Goal: Information Seeking & Learning: Find specific fact

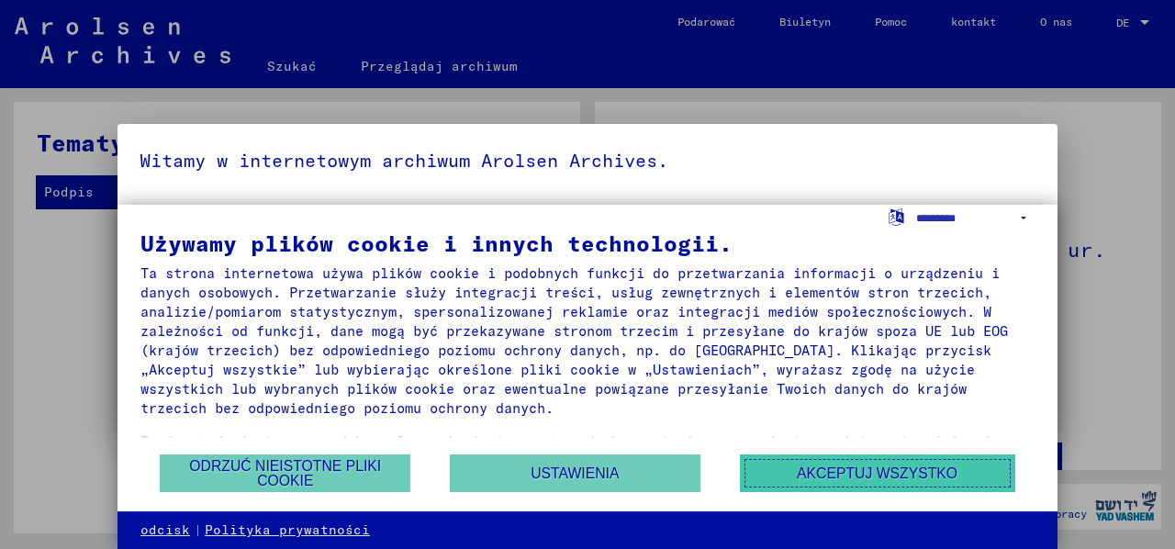
click at [770, 470] on button "Akceptuj wszystko" at bounding box center [877, 473] width 275 height 38
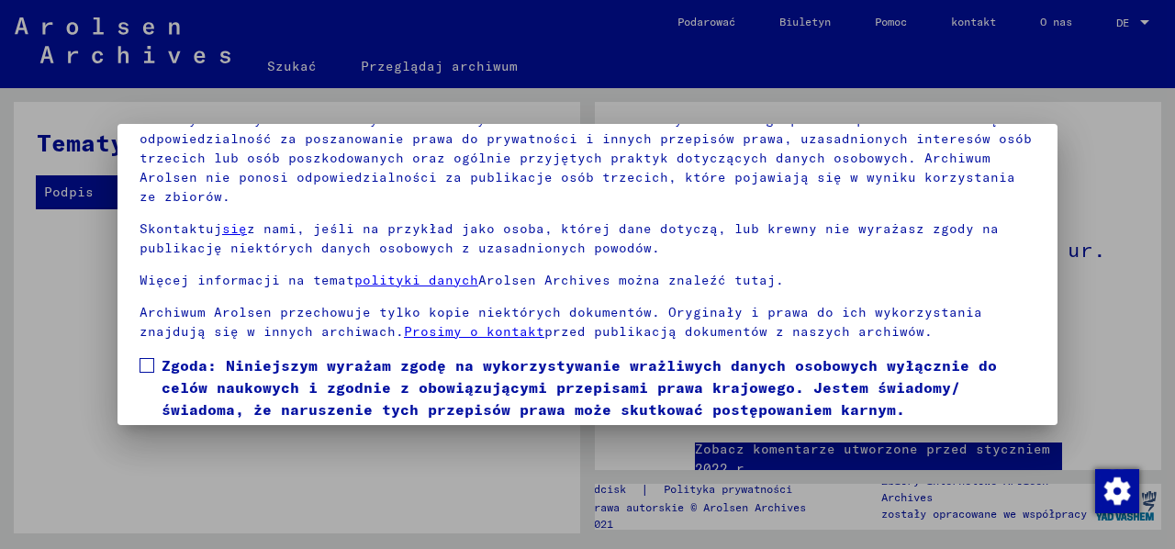
scroll to position [147, 0]
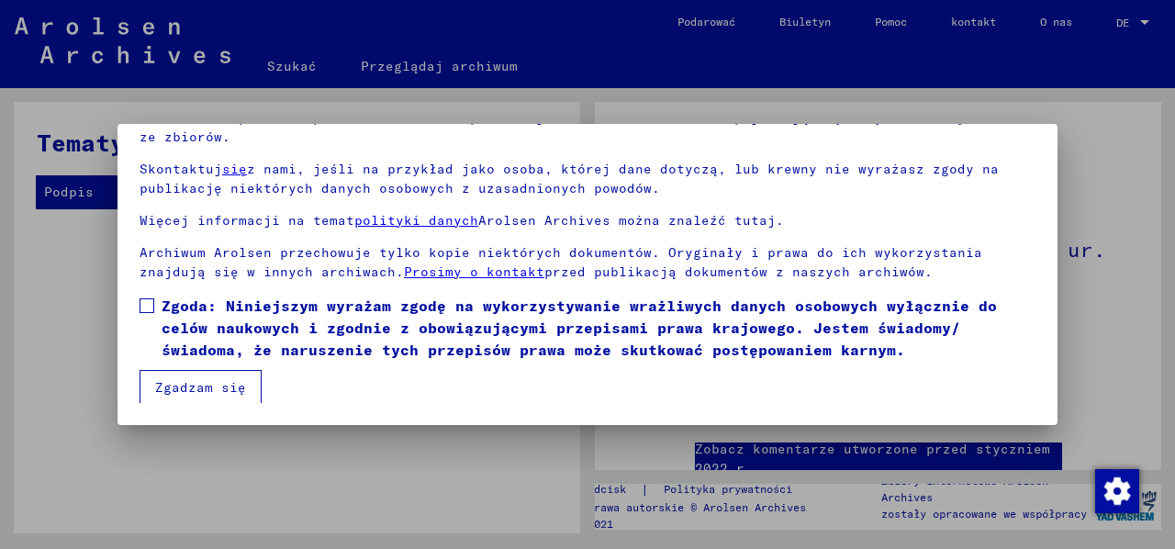
click at [237, 386] on font "Zgadzam się" at bounding box center [200, 387] width 91 height 17
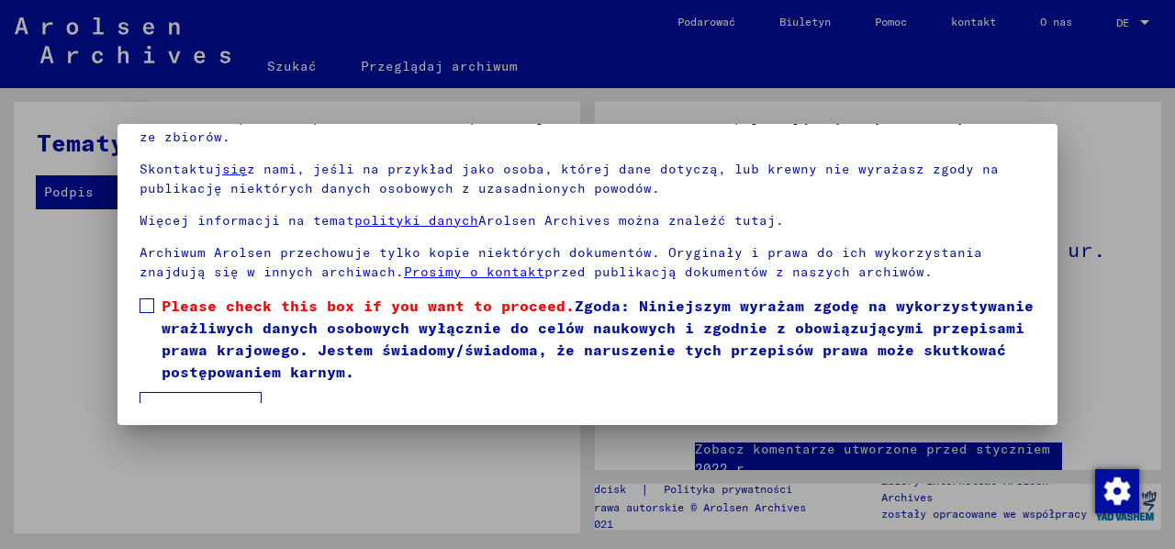
scroll to position [81, 0]
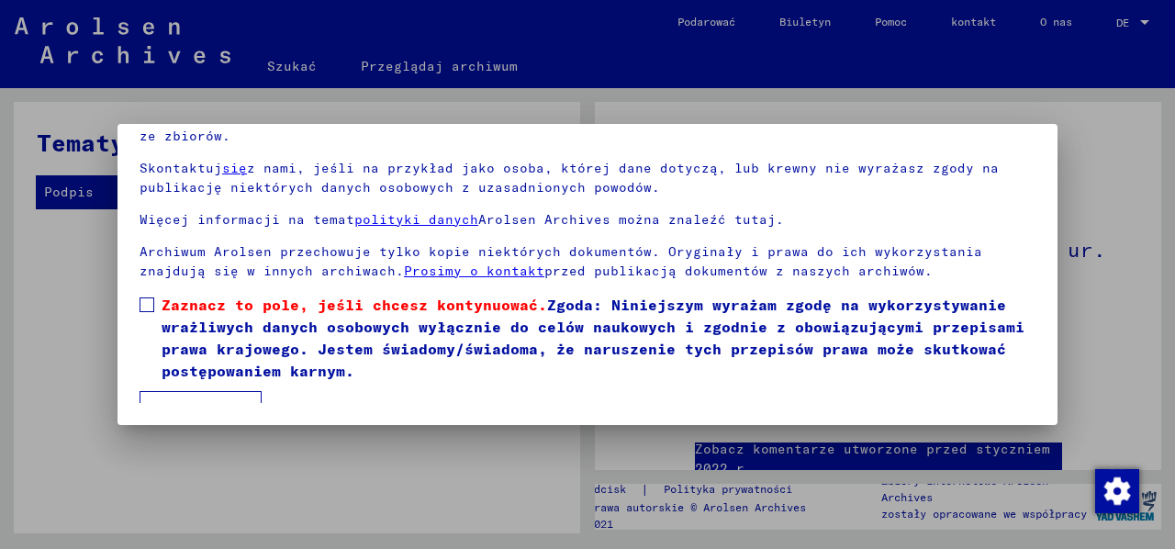
click at [151, 304] on span at bounding box center [147, 304] width 15 height 15
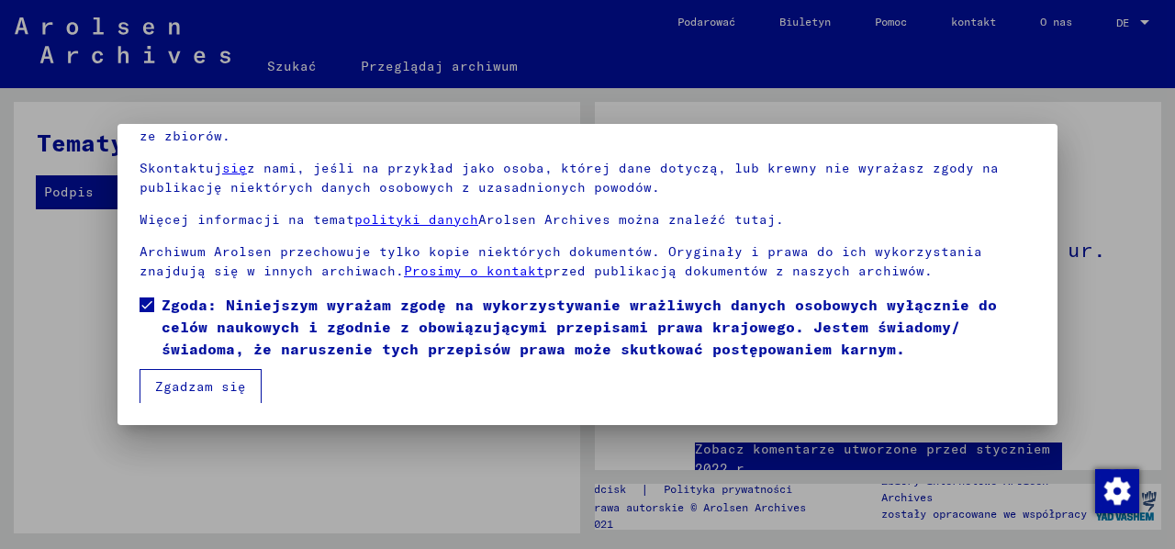
click at [226, 382] on font "Zgadzam się" at bounding box center [200, 386] width 91 height 17
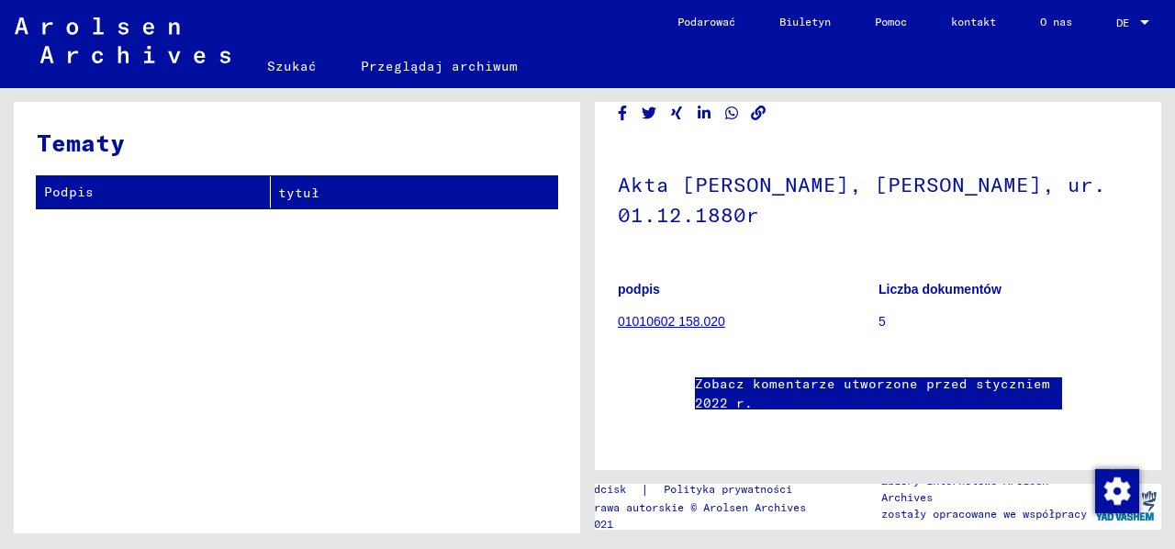
scroll to position [0, 0]
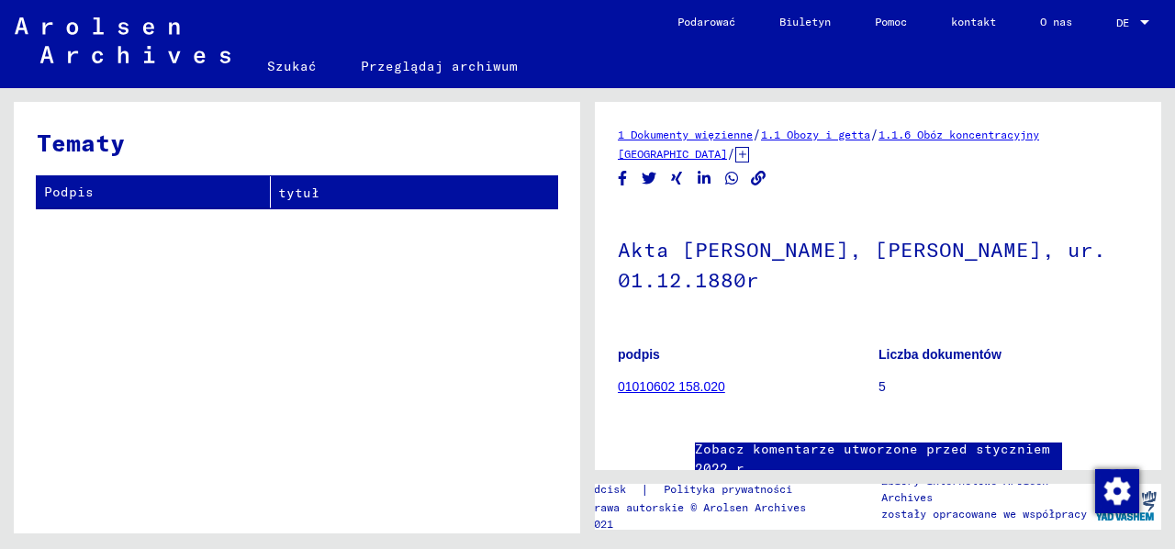
click at [215, 192] on th "Podpis" at bounding box center [154, 192] width 234 height 32
drag, startPoint x: 207, startPoint y: 205, endPoint x: 290, endPoint y: 108, distance: 126.9
click at [211, 202] on th "Podpis" at bounding box center [154, 192] width 234 height 32
click at [281, 71] on font "Szukać" at bounding box center [292, 66] width 50 height 17
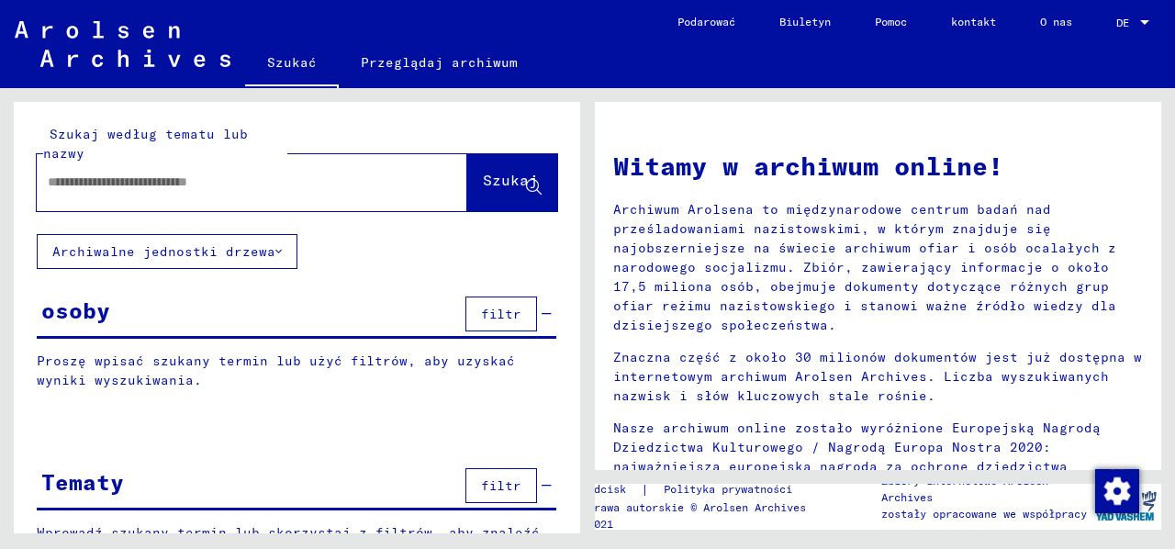
click at [223, 166] on div at bounding box center [224, 182] width 375 height 41
click at [224, 179] on input "text" at bounding box center [230, 182] width 364 height 19
type input "********"
click at [483, 186] on font "Szukaj" at bounding box center [510, 180] width 55 height 18
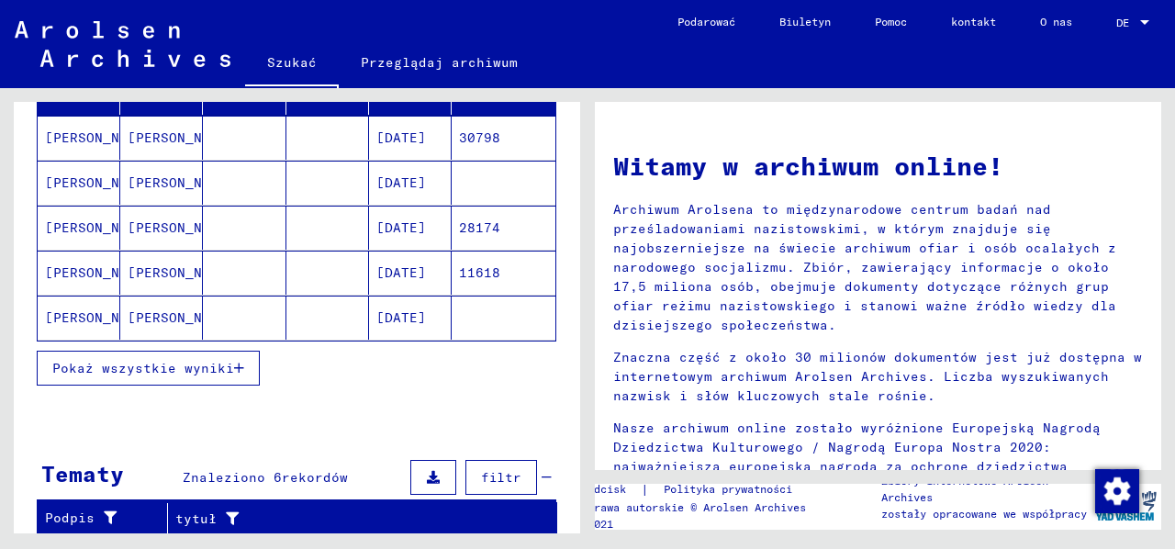
scroll to position [184, 0]
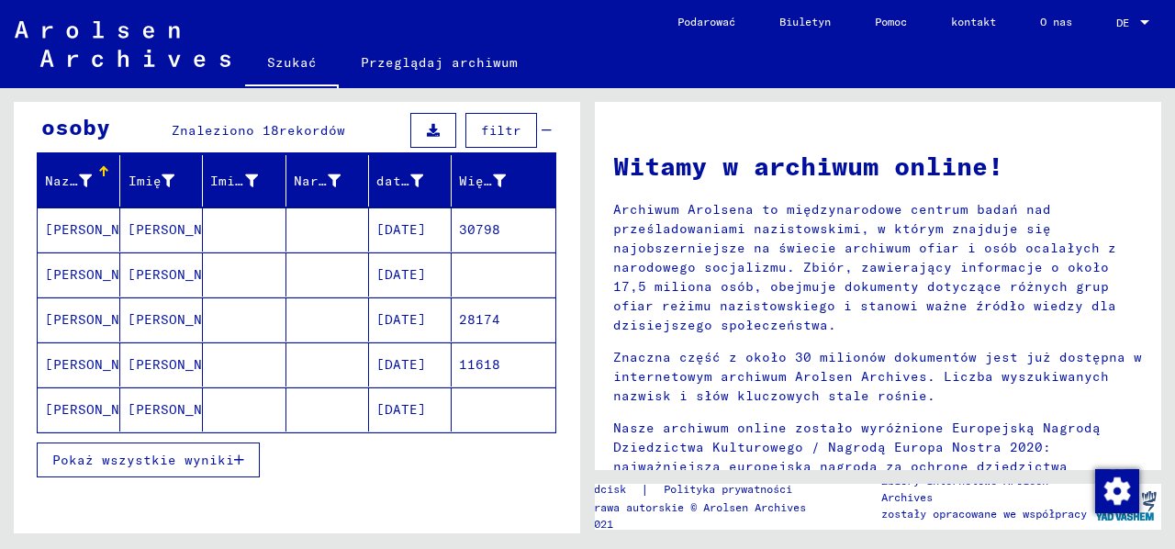
click at [154, 229] on font "[PERSON_NAME]" at bounding box center [181, 229] width 107 height 17
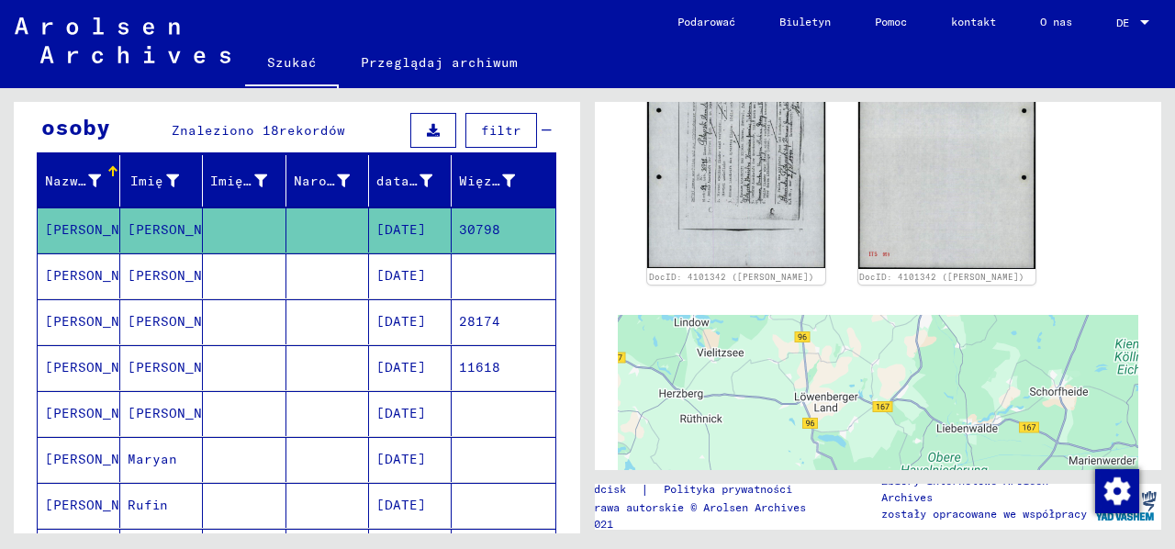
scroll to position [367, 0]
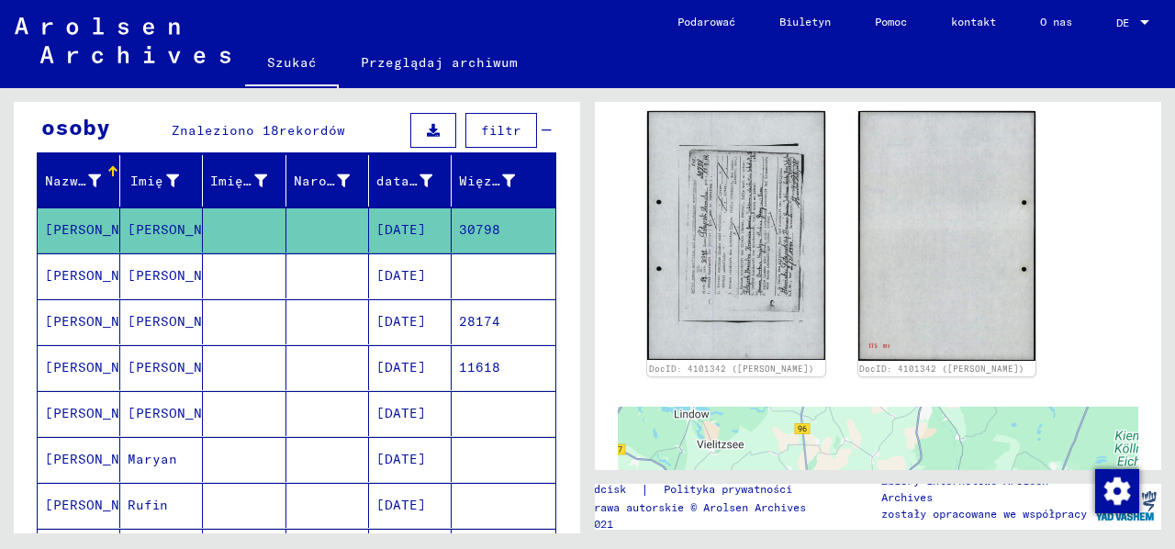
click at [169, 274] on font "[PERSON_NAME]" at bounding box center [181, 275] width 107 height 17
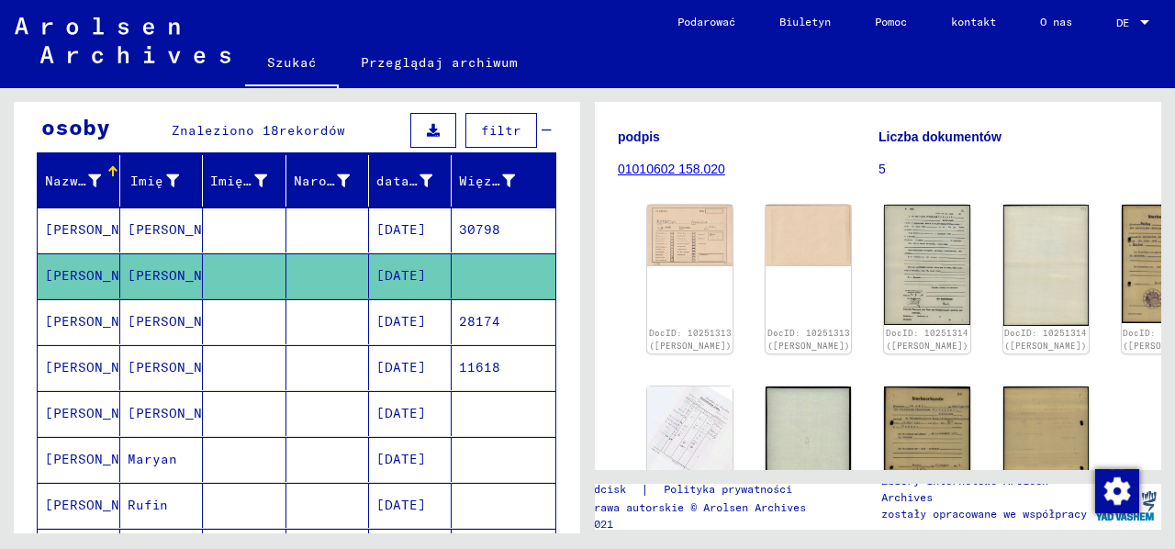
scroll to position [275, 0]
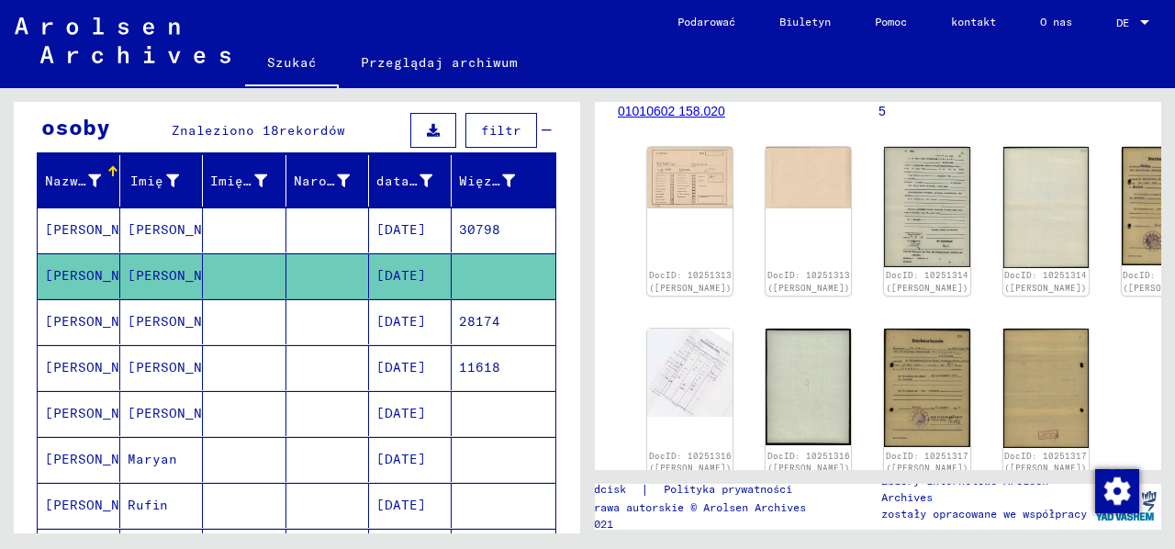
click at [159, 317] on font "[PERSON_NAME]" at bounding box center [181, 321] width 107 height 17
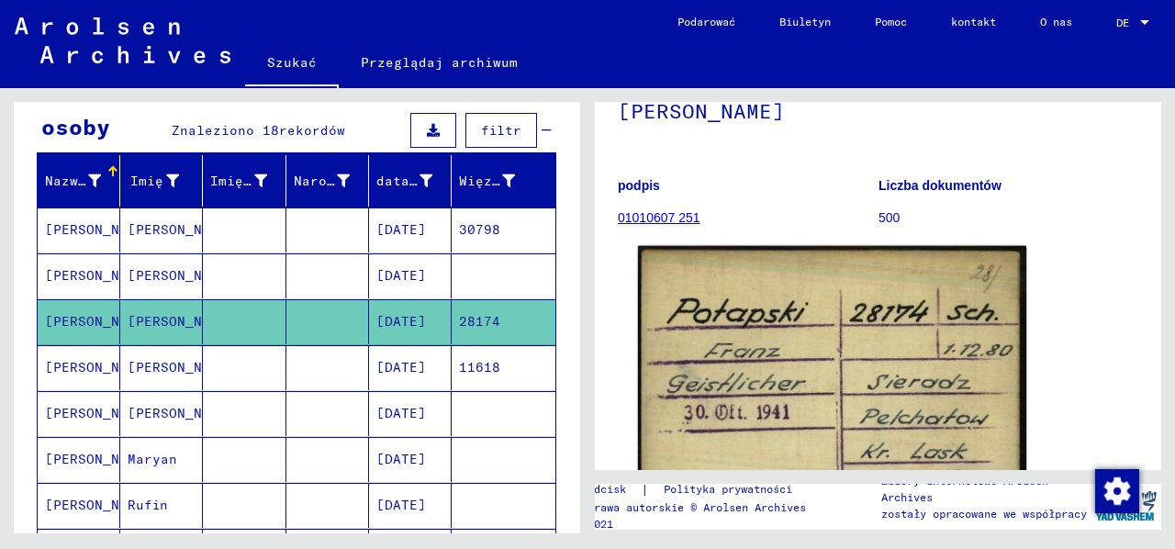
scroll to position [361, 0]
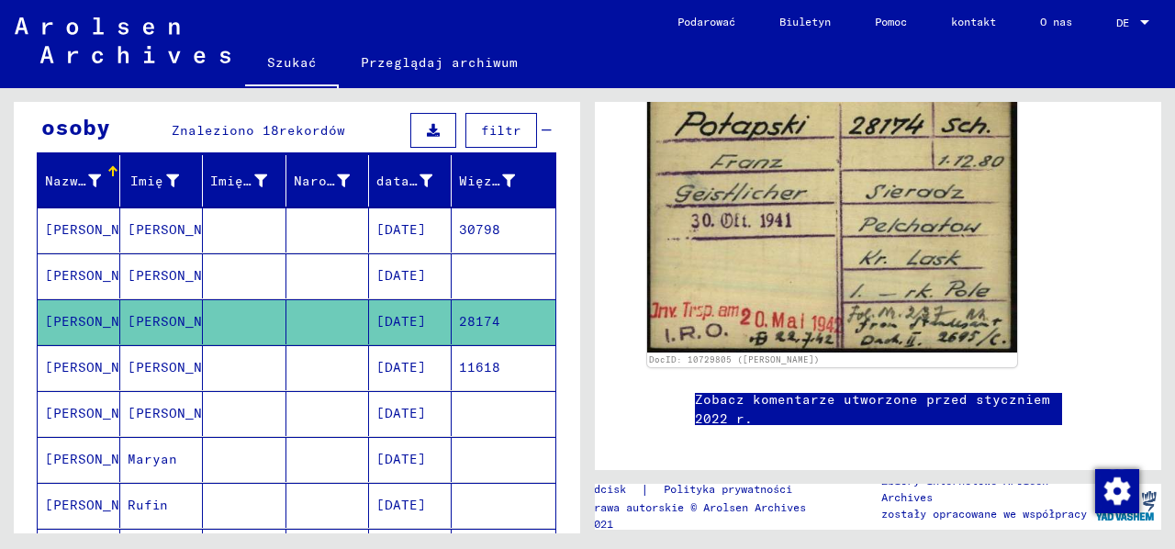
click at [171, 366] on font "[PERSON_NAME]" at bounding box center [181, 367] width 107 height 17
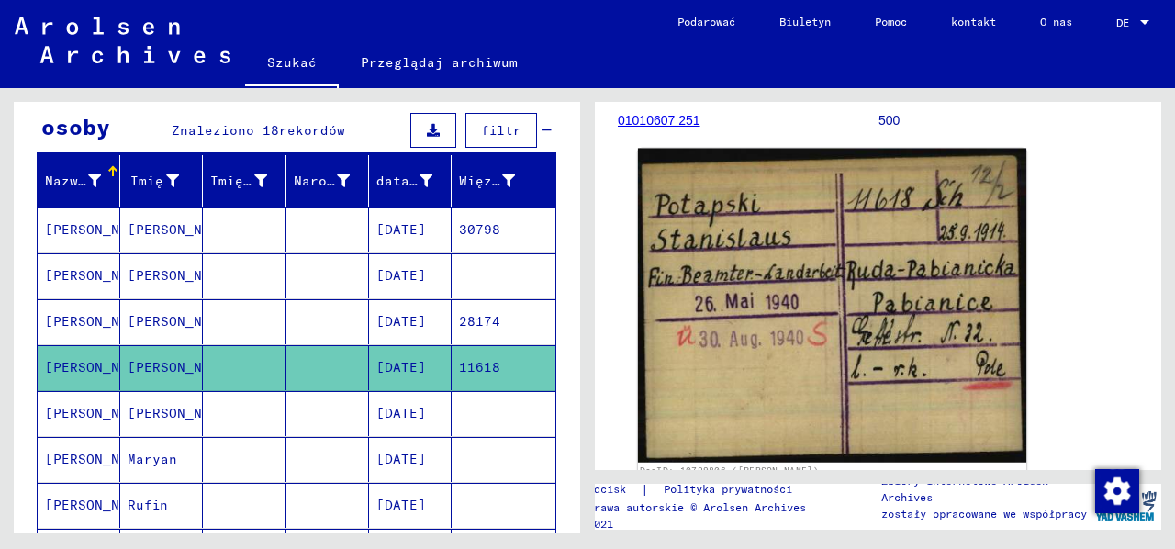
scroll to position [275, 0]
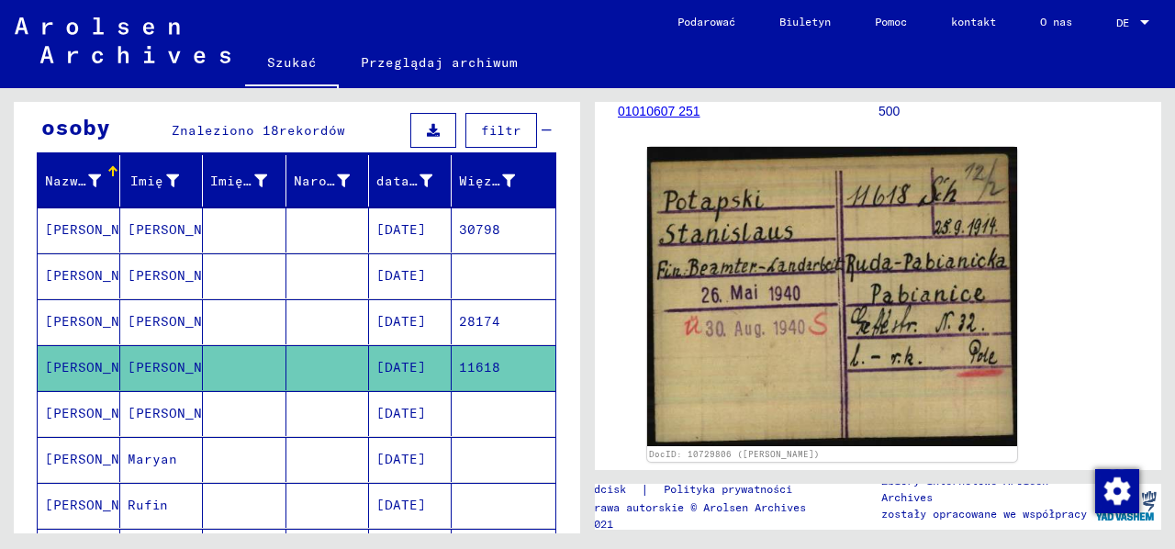
click at [163, 412] on font "[PERSON_NAME]" at bounding box center [181, 413] width 107 height 17
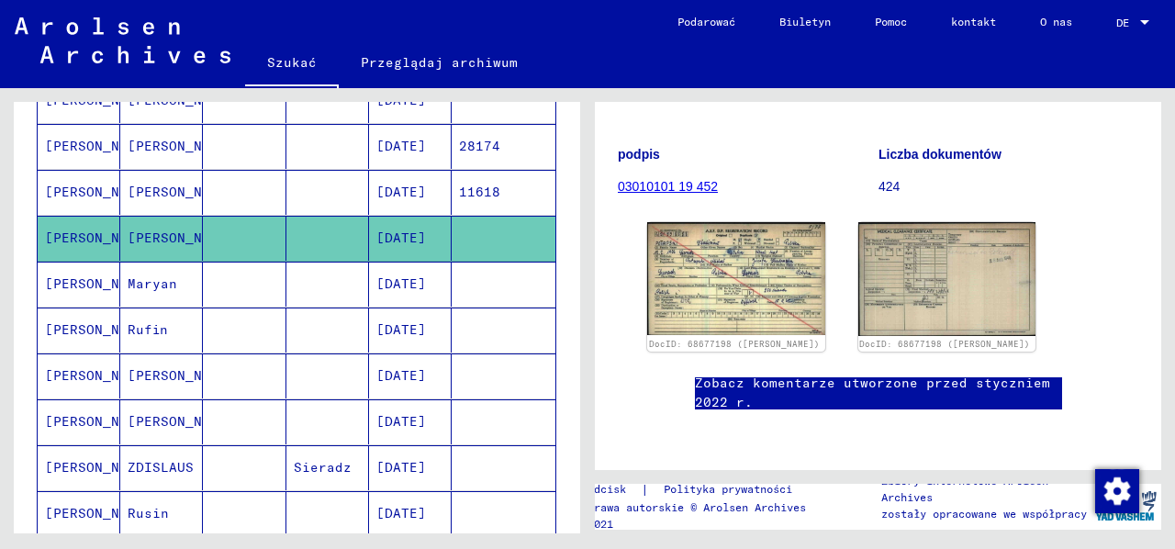
scroll to position [367, 0]
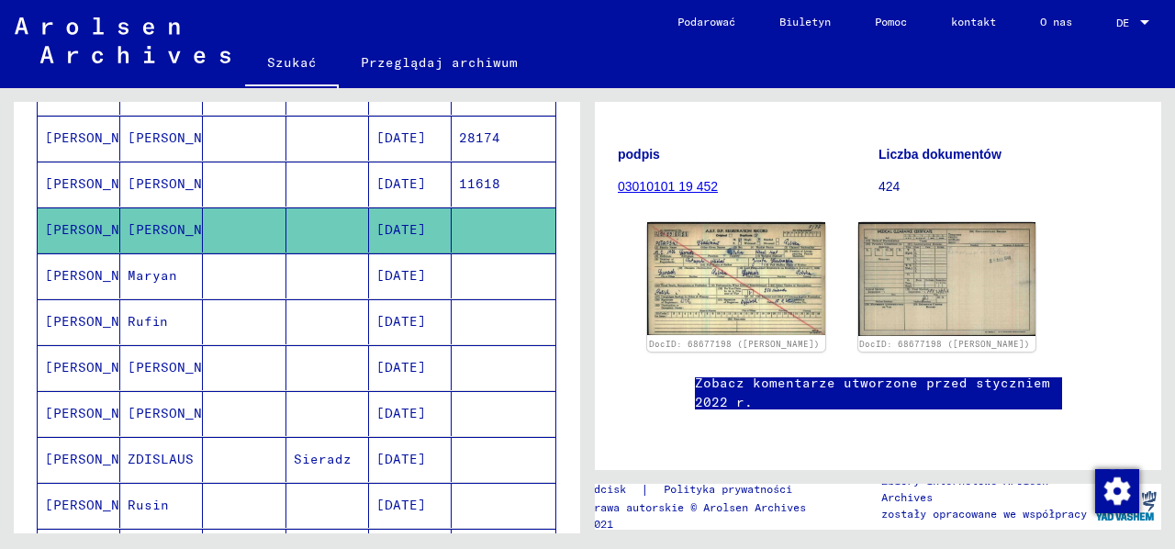
click at [175, 406] on font "[PERSON_NAME]" at bounding box center [181, 413] width 107 height 17
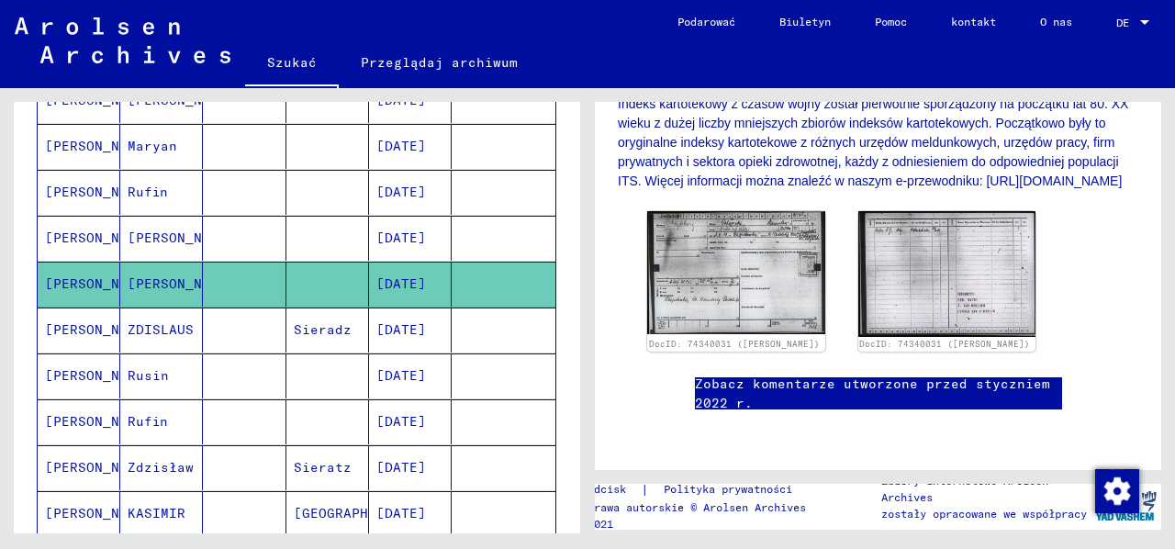
scroll to position [551, 0]
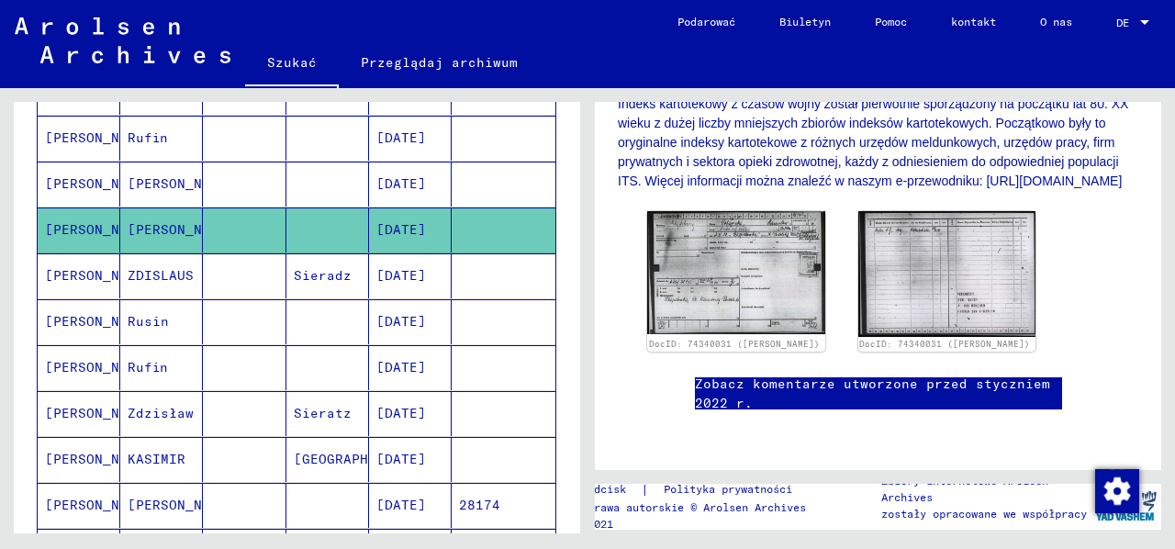
drag, startPoint x: 152, startPoint y: 318, endPoint x: 177, endPoint y: 312, distance: 25.4
click at [155, 318] on font "Rusin" at bounding box center [148, 321] width 41 height 17
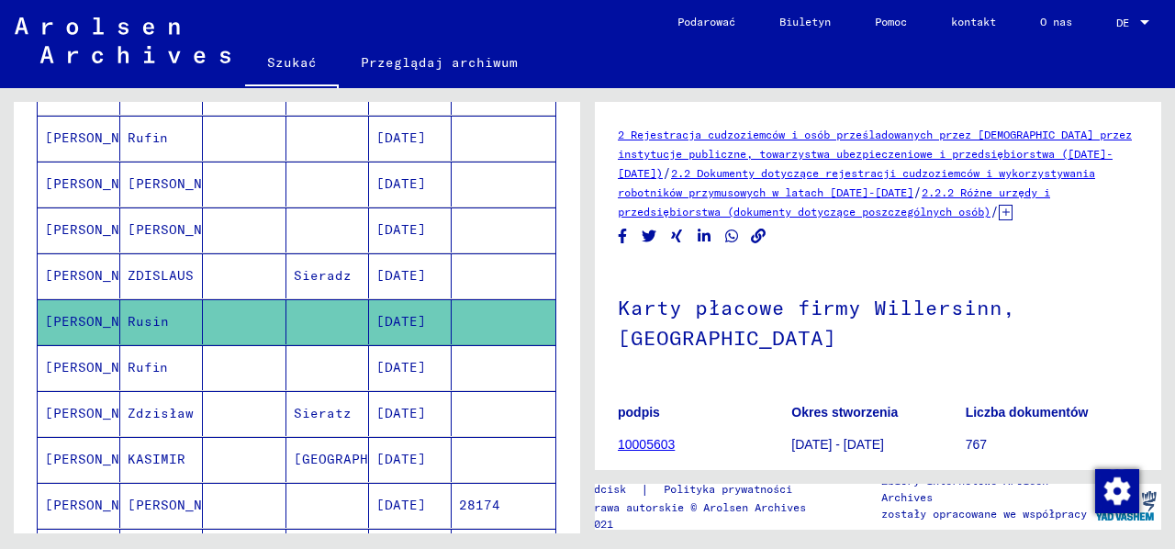
click at [174, 361] on mat-cell "Rufin" at bounding box center [161, 367] width 83 height 45
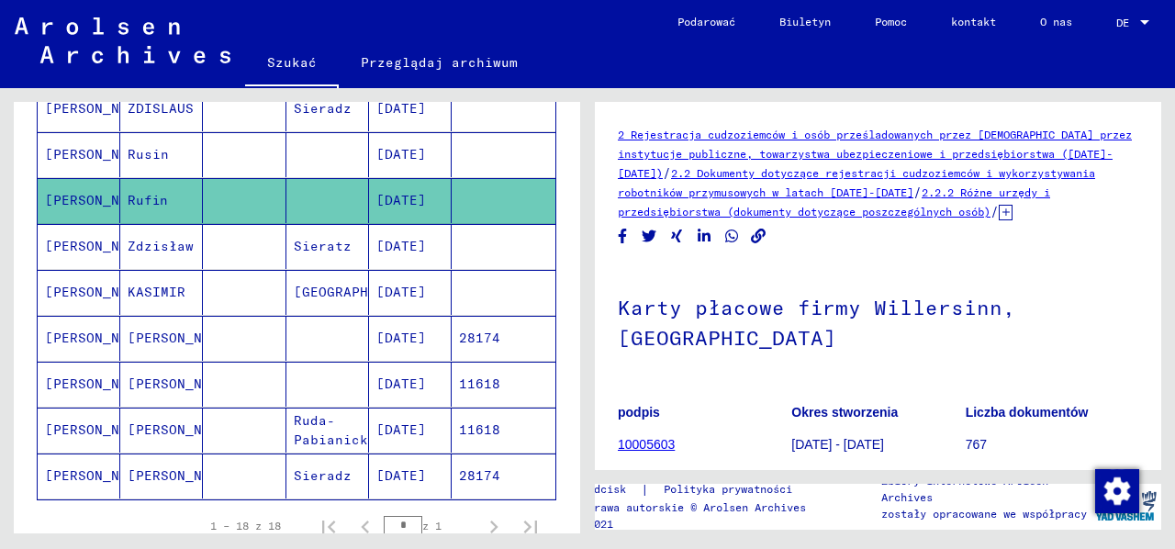
scroll to position [734, 0]
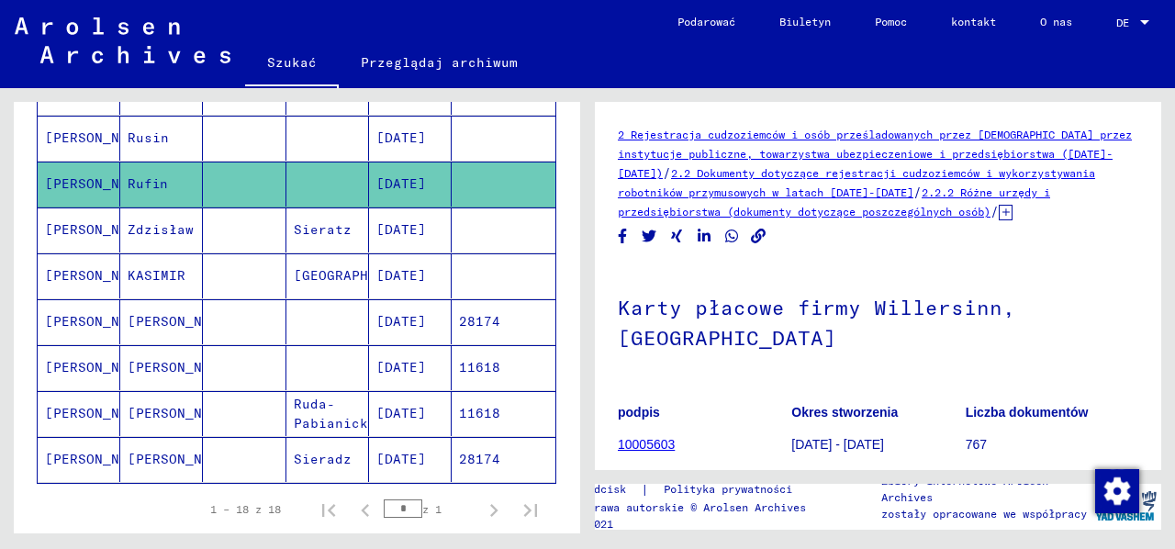
click at [203, 311] on mat-cell at bounding box center [244, 321] width 83 height 45
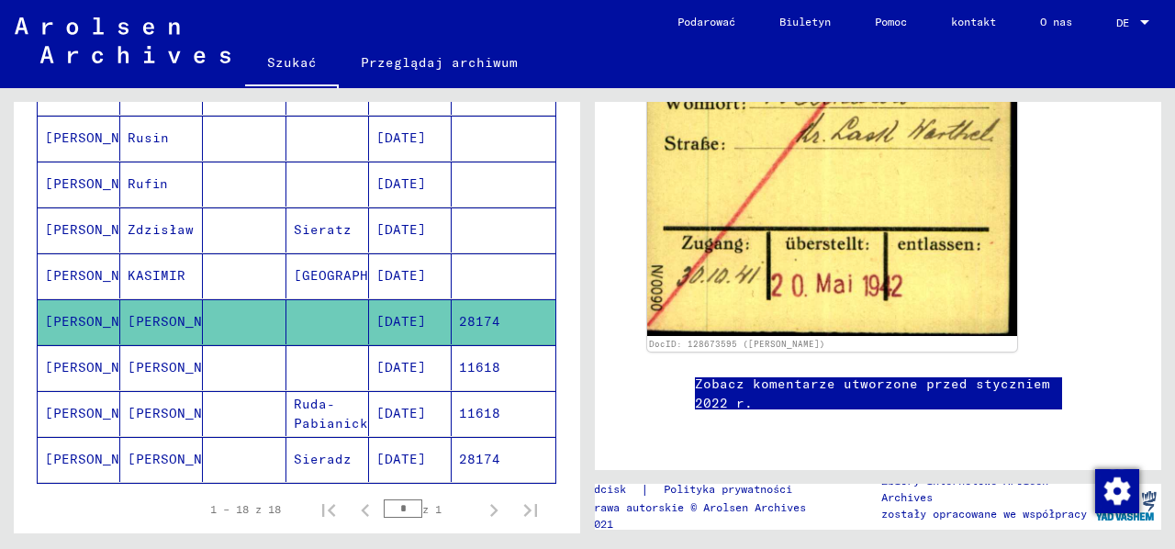
scroll to position [551, 0]
click at [234, 355] on mat-cell at bounding box center [244, 367] width 83 height 45
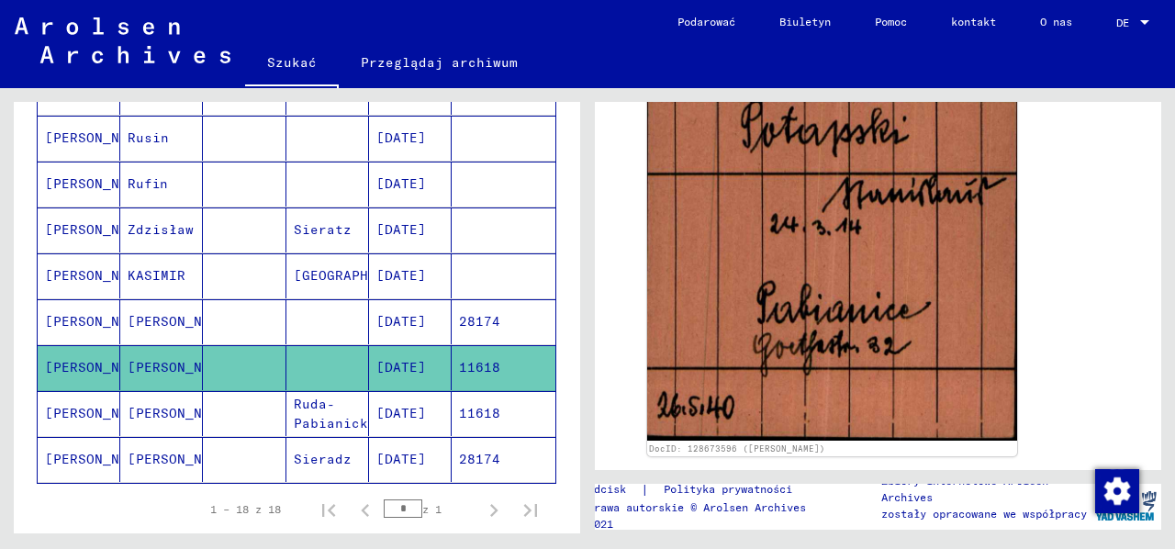
scroll to position [459, 0]
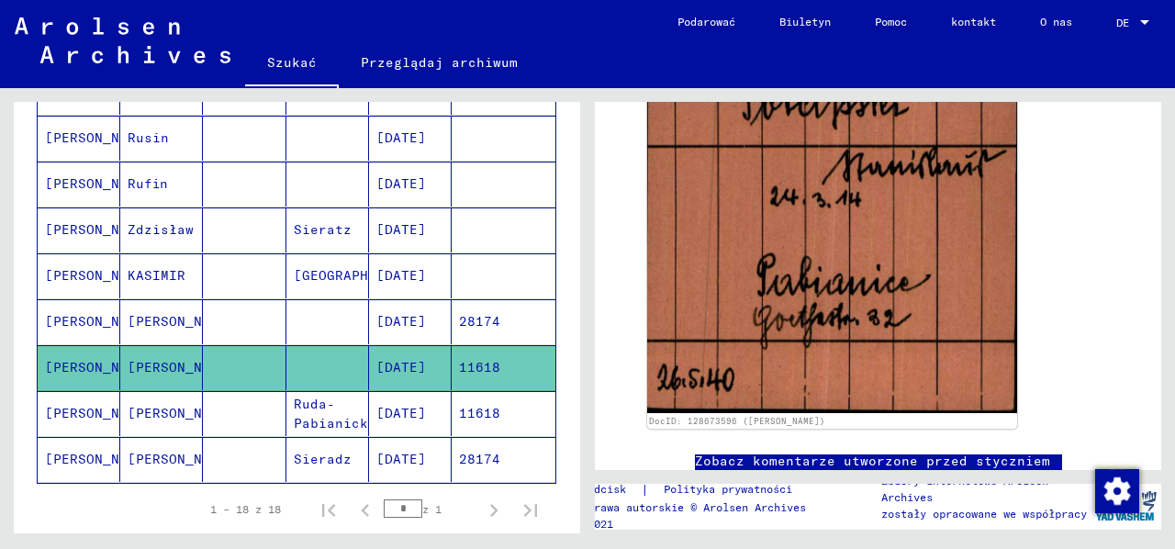
click at [248, 401] on mat-cell at bounding box center [244, 413] width 83 height 45
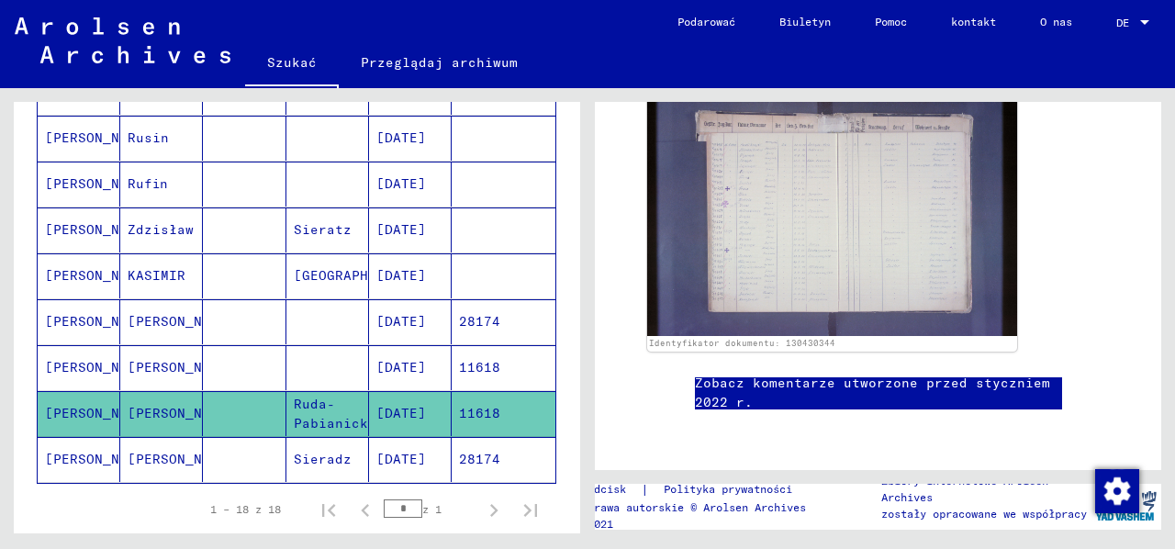
scroll to position [826, 0]
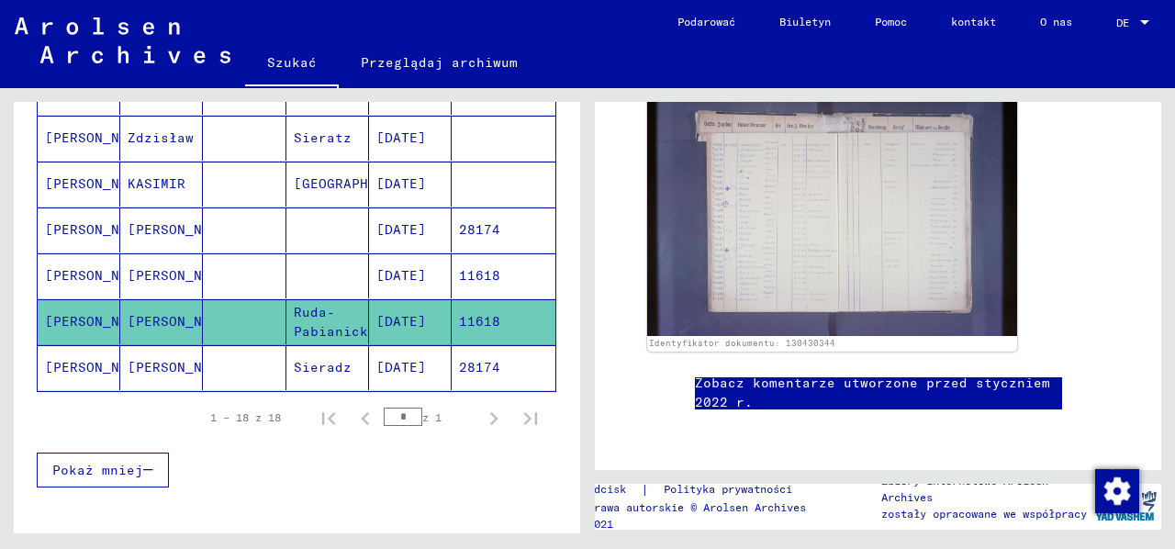
click at [203, 365] on mat-cell at bounding box center [244, 367] width 83 height 45
